Goal: Navigation & Orientation: Understand site structure

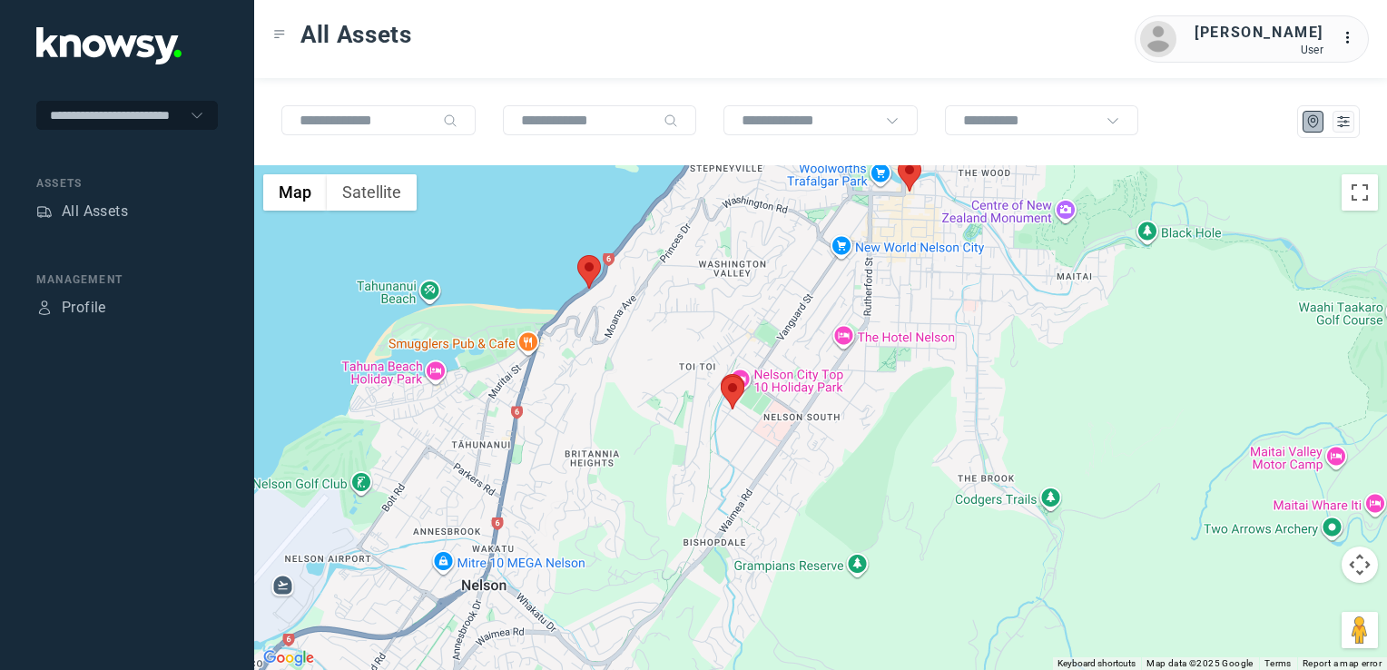
click at [595, 267] on img at bounding box center [589, 272] width 24 height 34
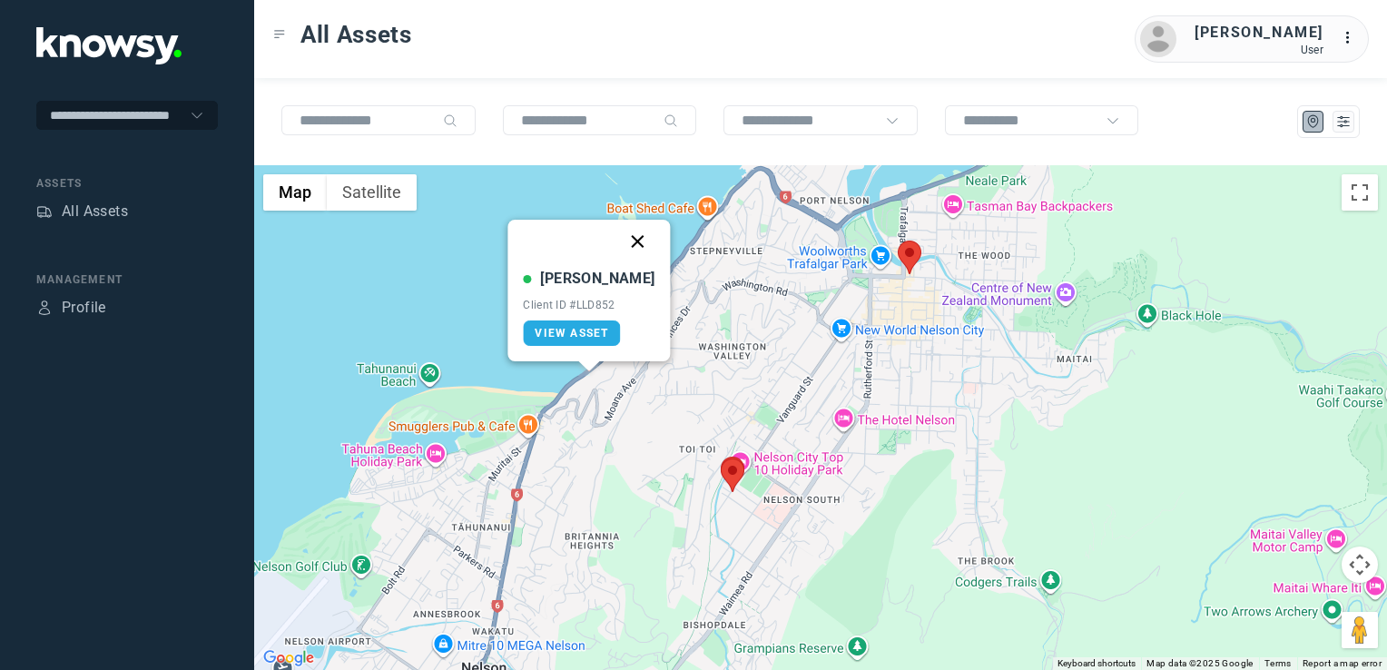
click at [619, 246] on button "Close" at bounding box center [638, 242] width 44 height 44
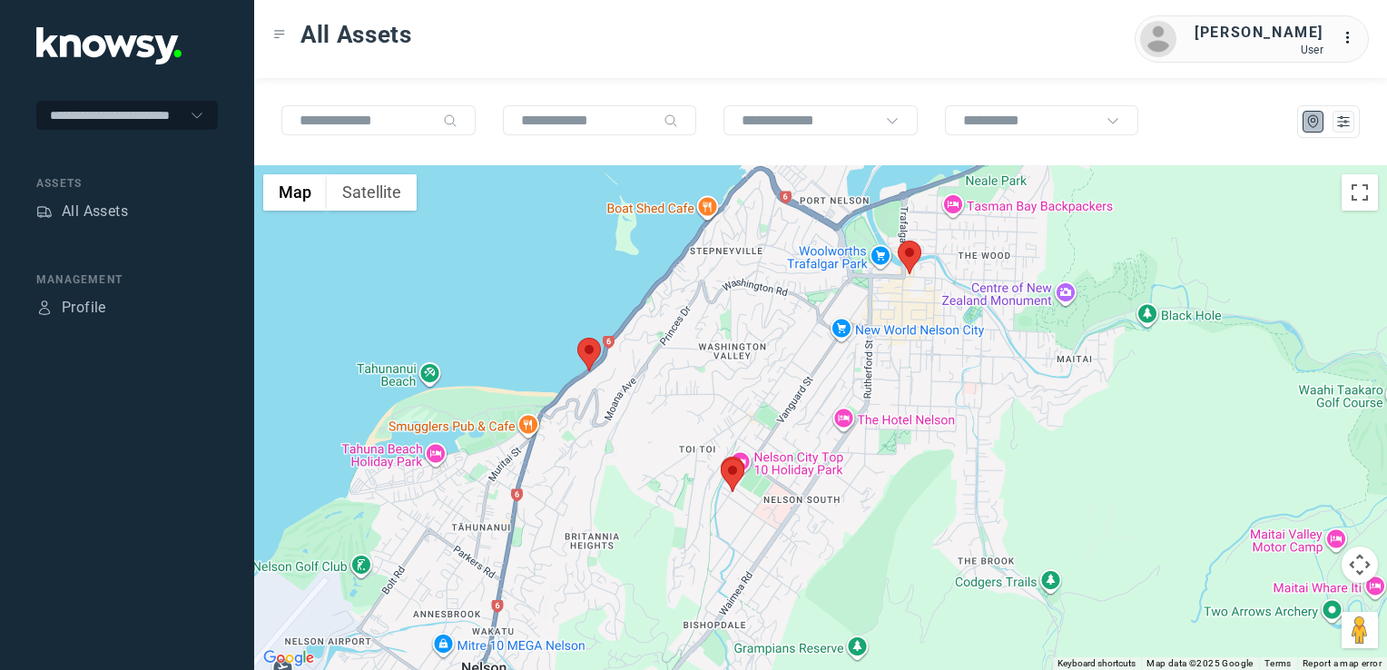
click at [733, 474] on img at bounding box center [733, 475] width 24 height 34
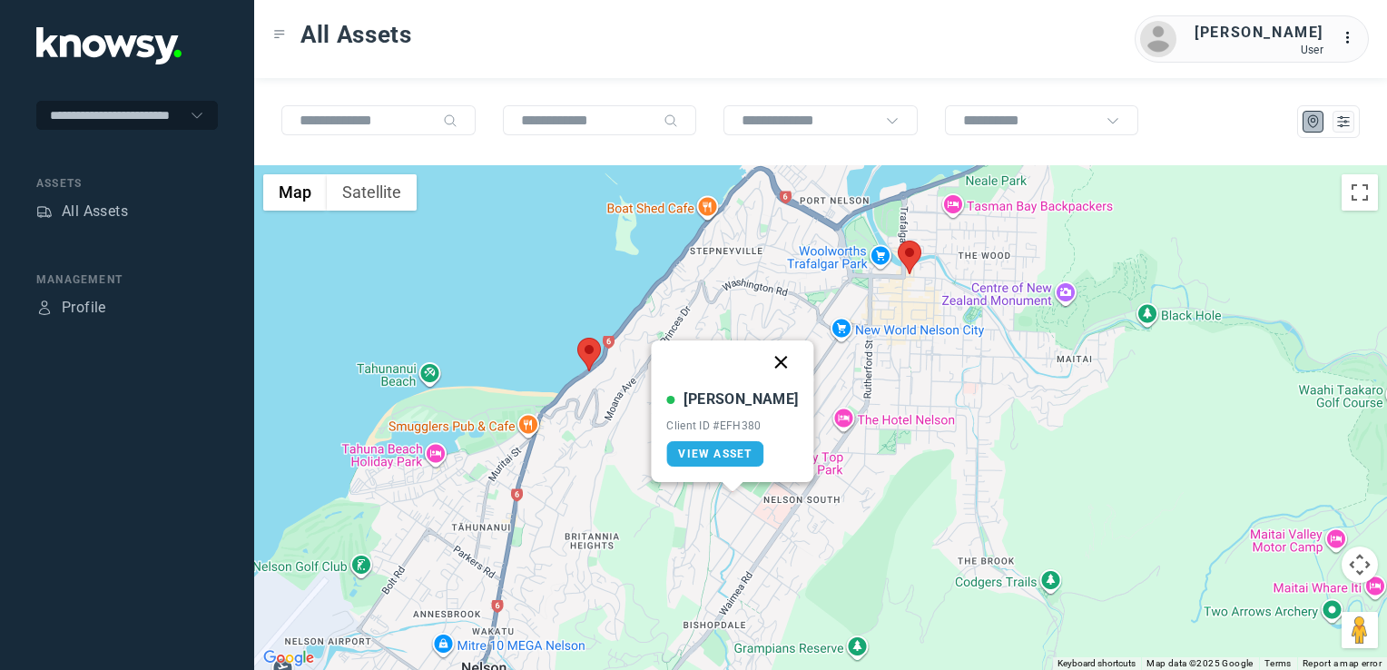
click at [760, 363] on button "Close" at bounding box center [782, 362] width 44 height 44
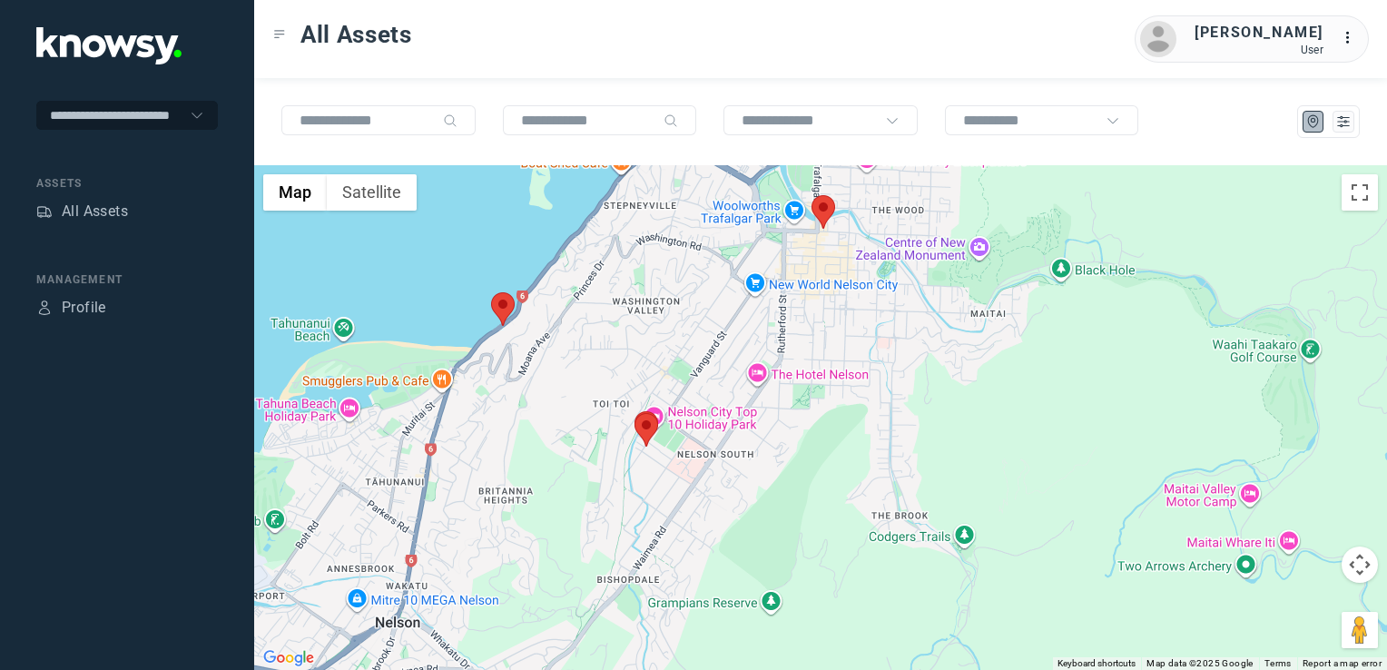
drag, startPoint x: 706, startPoint y: 409, endPoint x: 842, endPoint y: 341, distance: 152.2
click at [845, 343] on div "To navigate, press the arrow keys." at bounding box center [820, 417] width 1133 height 505
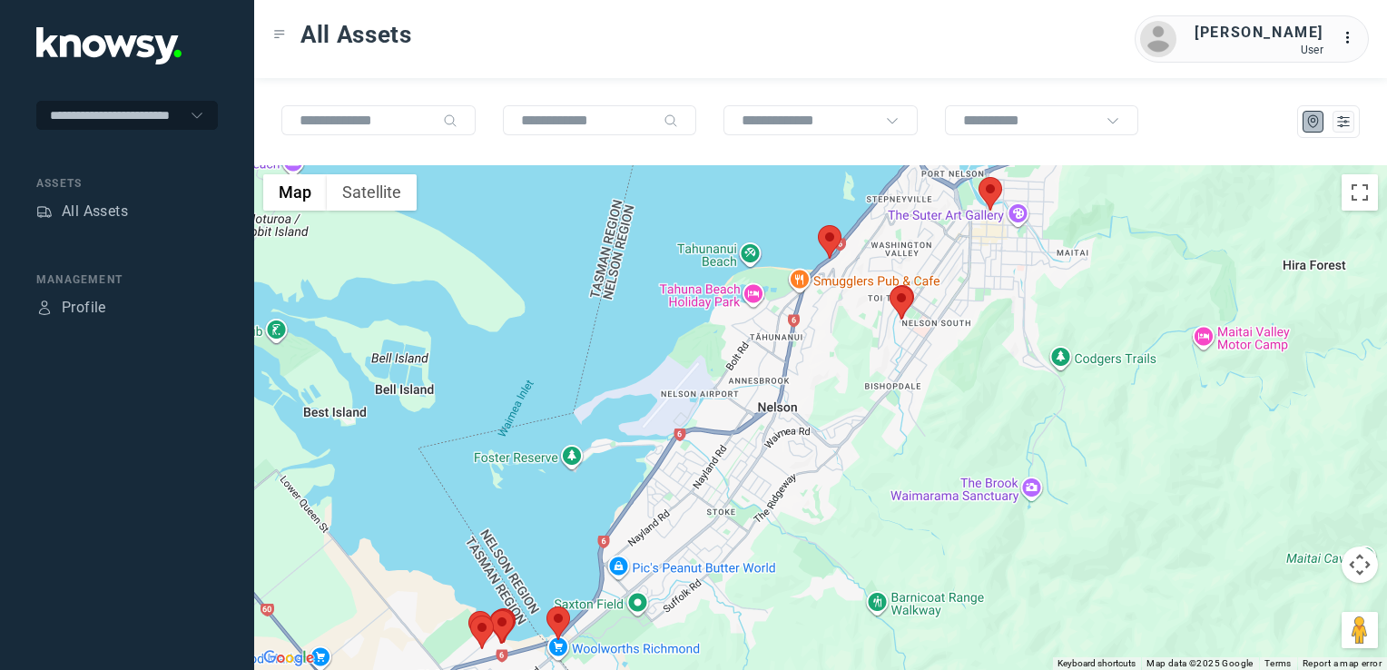
click at [994, 191] on img at bounding box center [991, 194] width 24 height 34
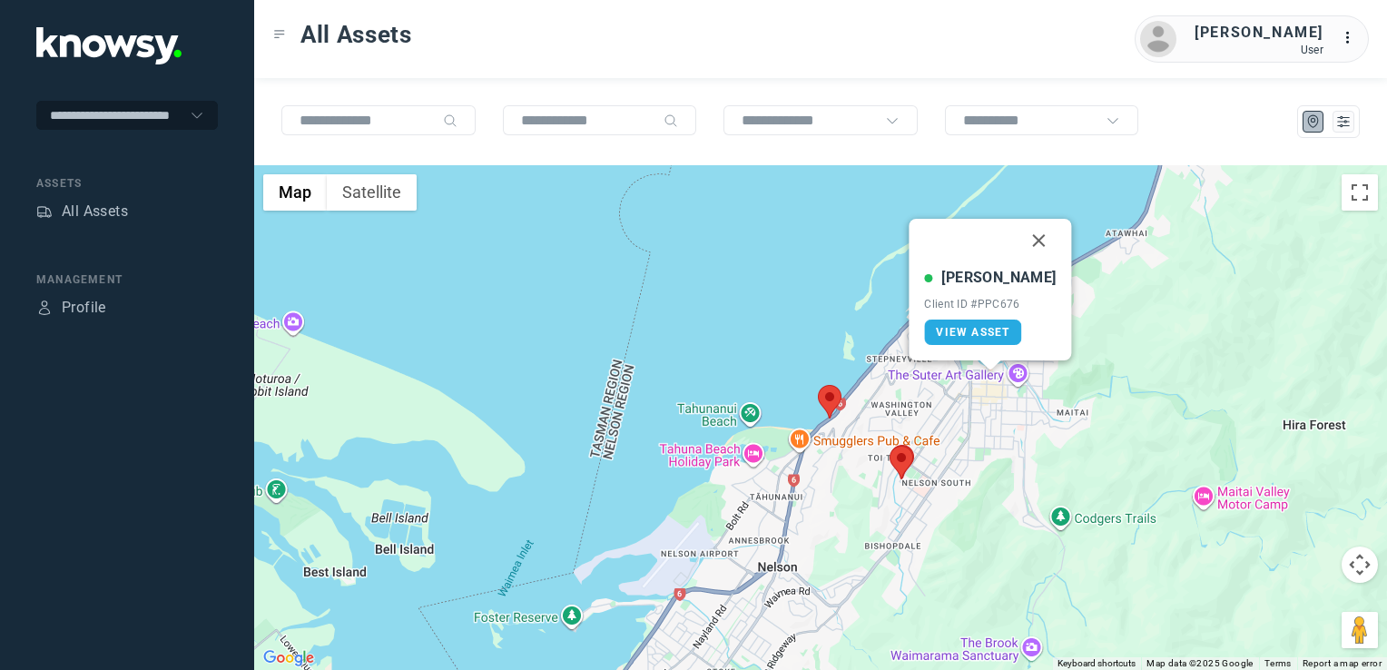
drag, startPoint x: 1016, startPoint y: 242, endPoint x: 1031, endPoint y: 256, distance: 20.6
click at [1018, 242] on button "Close" at bounding box center [1040, 241] width 44 height 44
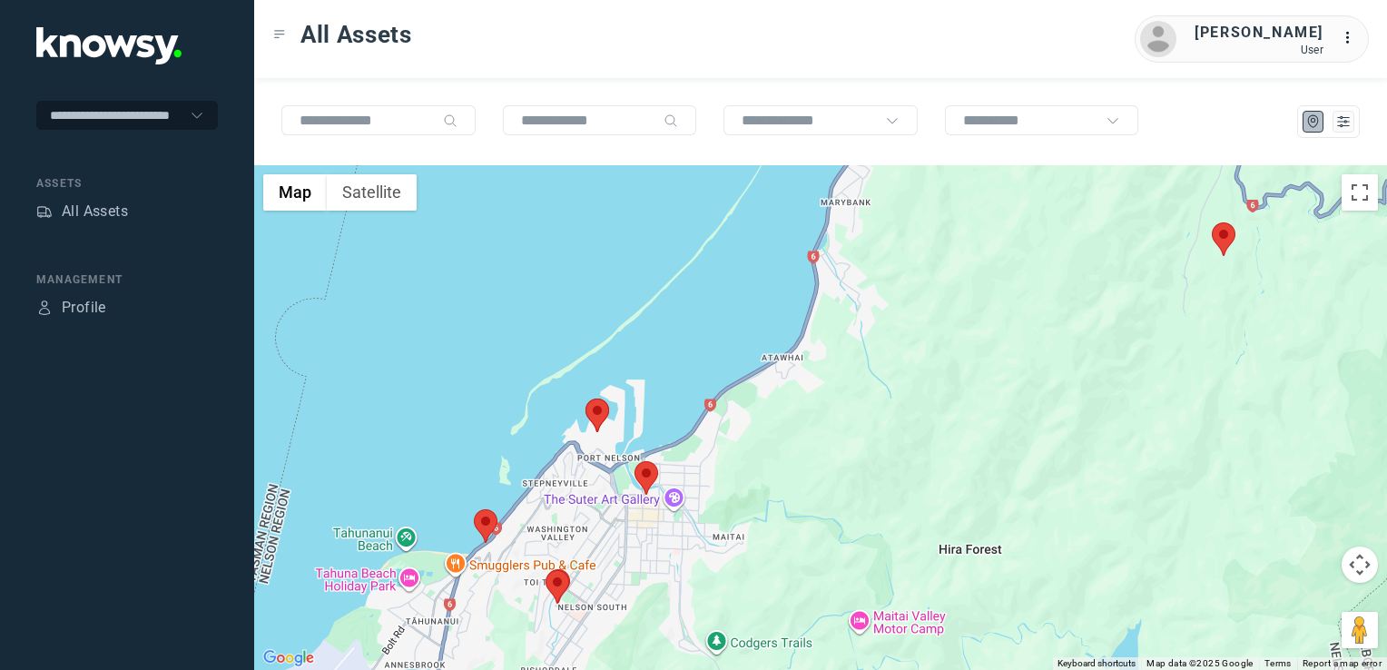
drag, startPoint x: 619, startPoint y: 509, endPoint x: 711, endPoint y: 443, distance: 113.1
click at [692, 452] on div "To navigate, press the arrow keys." at bounding box center [820, 417] width 1133 height 505
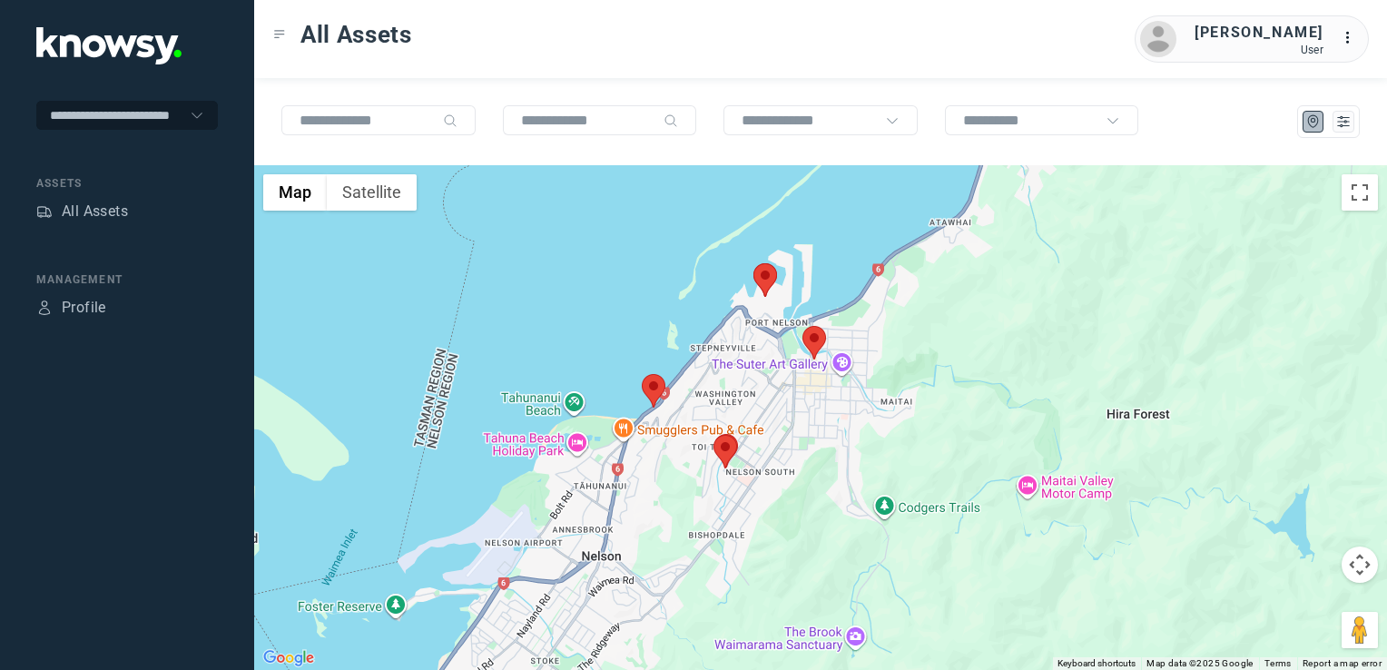
drag, startPoint x: 601, startPoint y: 502, endPoint x: 738, endPoint y: 439, distance: 150.7
click at [722, 448] on div at bounding box center [820, 417] width 1133 height 505
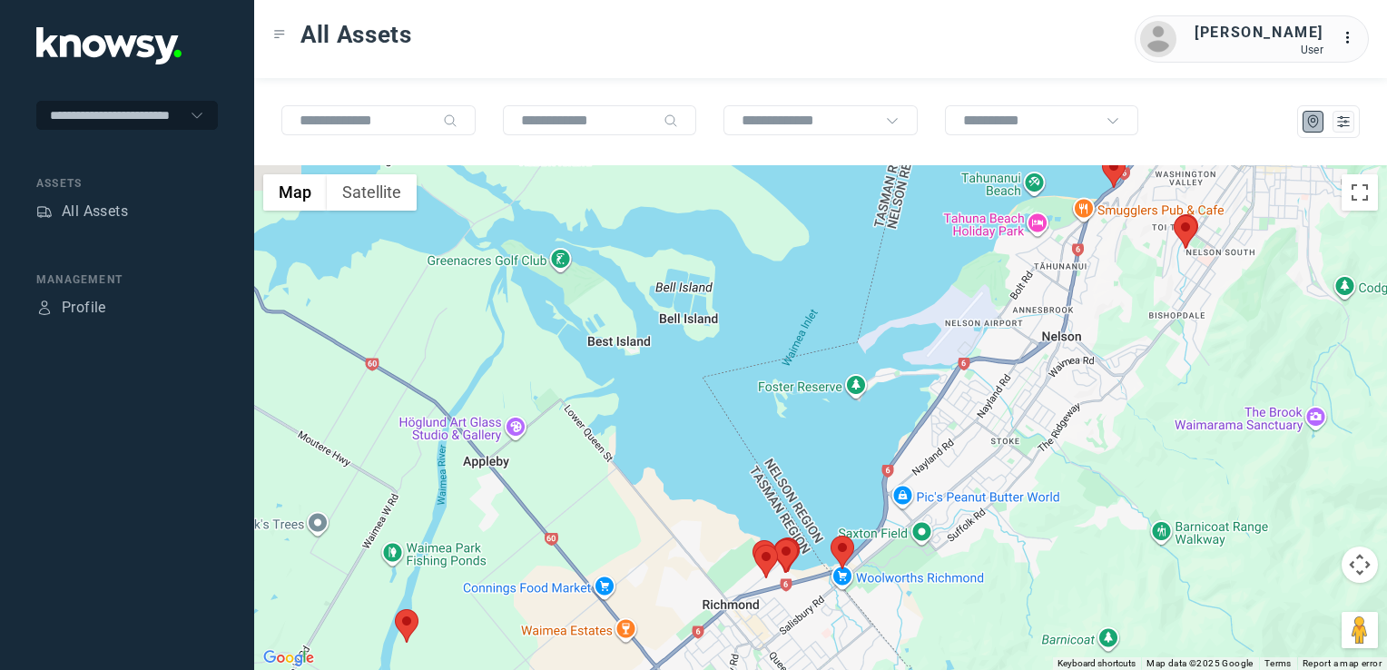
drag, startPoint x: 694, startPoint y: 503, endPoint x: 725, endPoint y: 462, distance: 51.2
click at [724, 467] on div at bounding box center [820, 417] width 1133 height 505
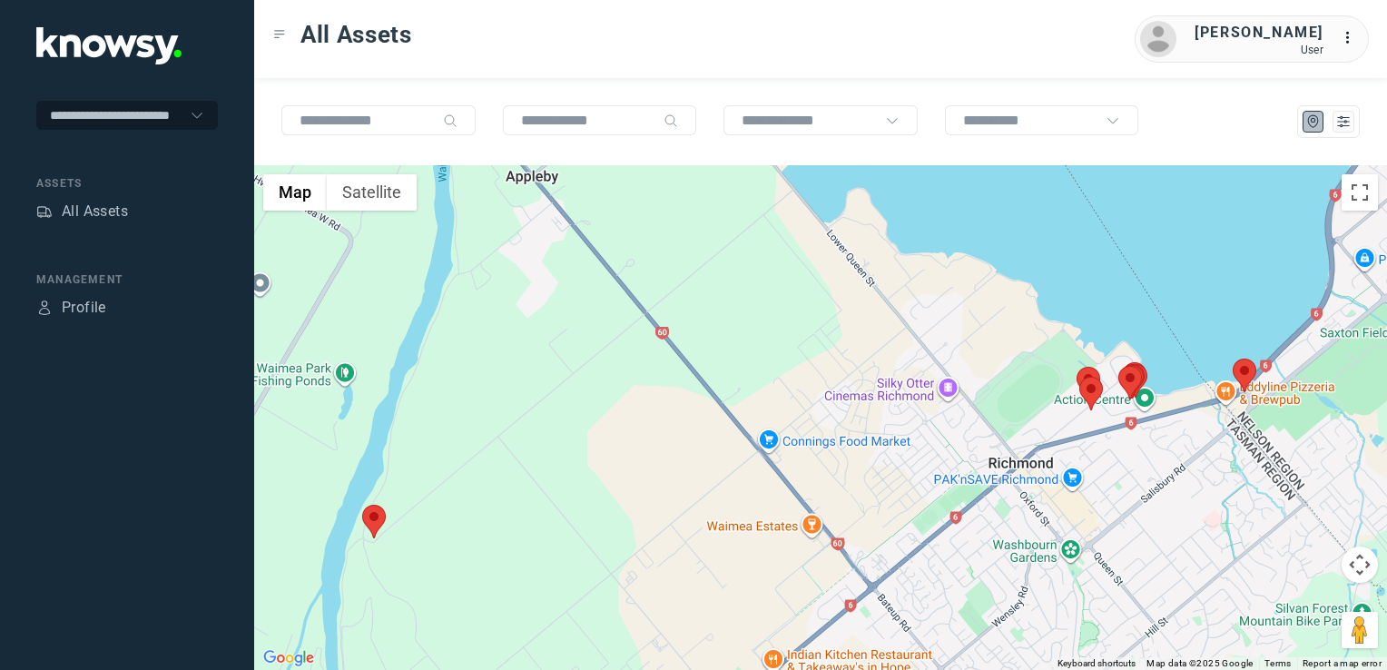
drag, startPoint x: 847, startPoint y: 458, endPoint x: 747, endPoint y: 464, distance: 100.1
click at [750, 464] on div at bounding box center [820, 417] width 1133 height 505
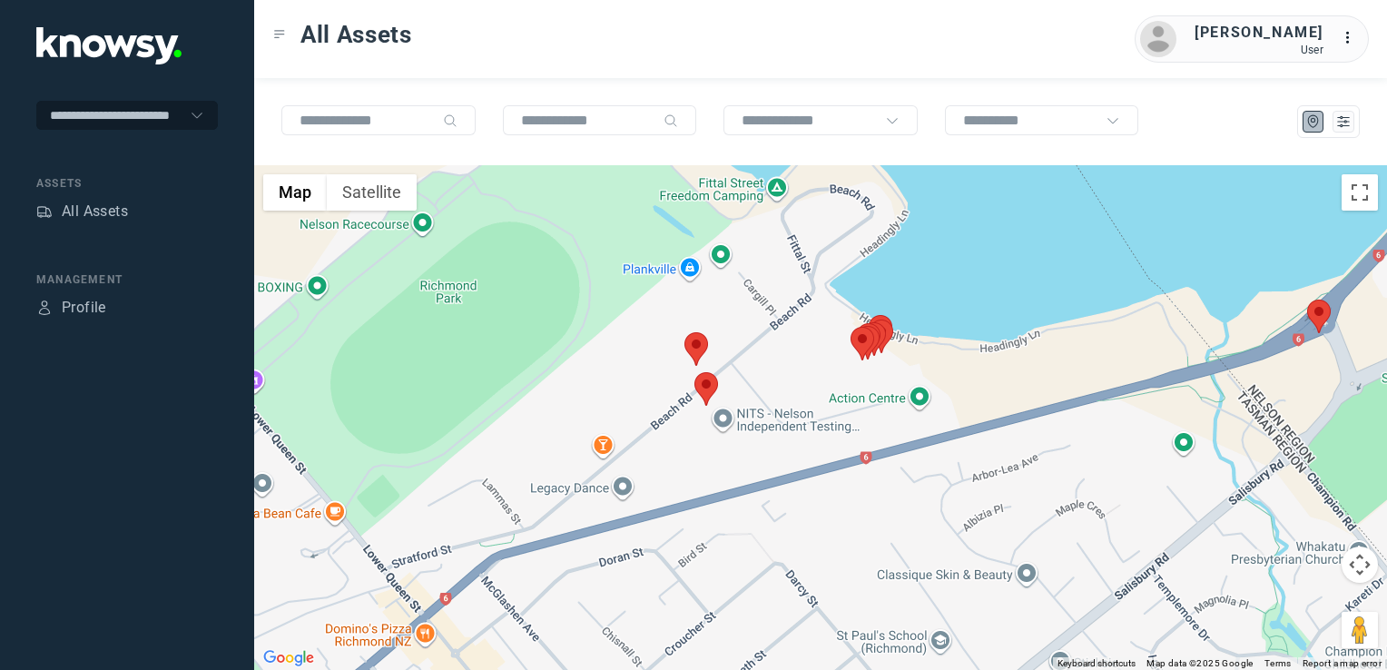
click at [1326, 318] on img at bounding box center [1319, 317] width 24 height 34
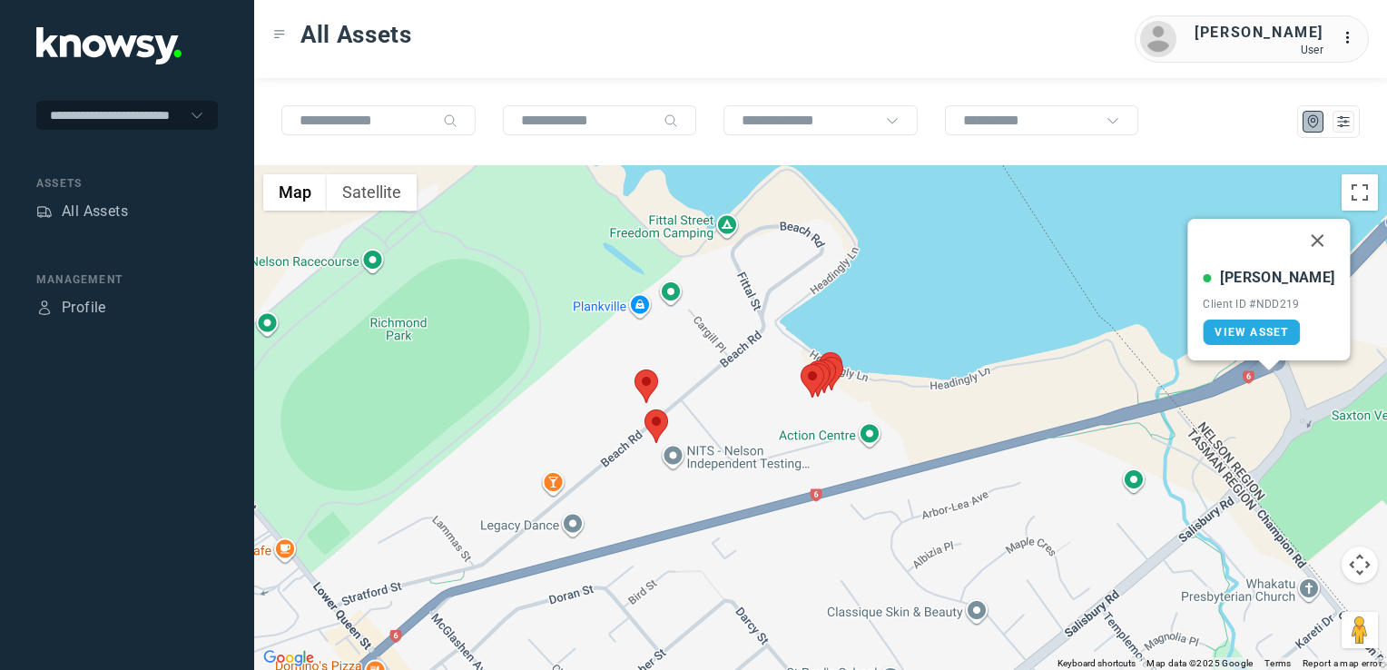
drag, startPoint x: 1294, startPoint y: 231, endPoint x: 1303, endPoint y: 233, distance: 9.5
click at [1296, 231] on button "Close" at bounding box center [1318, 241] width 44 height 44
